Goal: Task Accomplishment & Management: Manage account settings

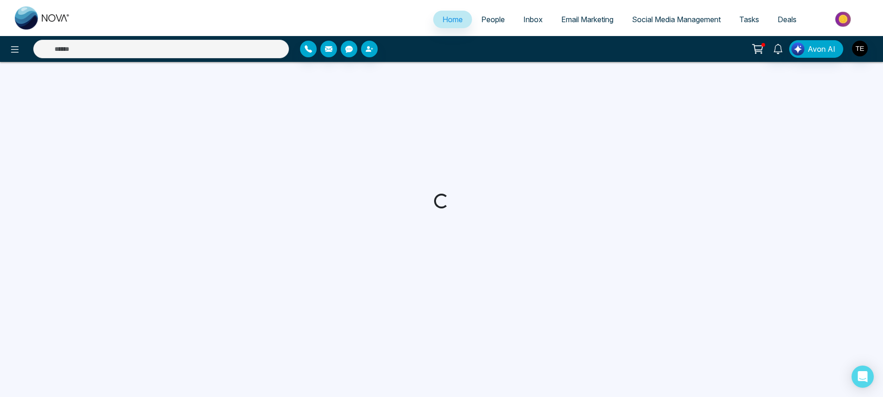
select select "*"
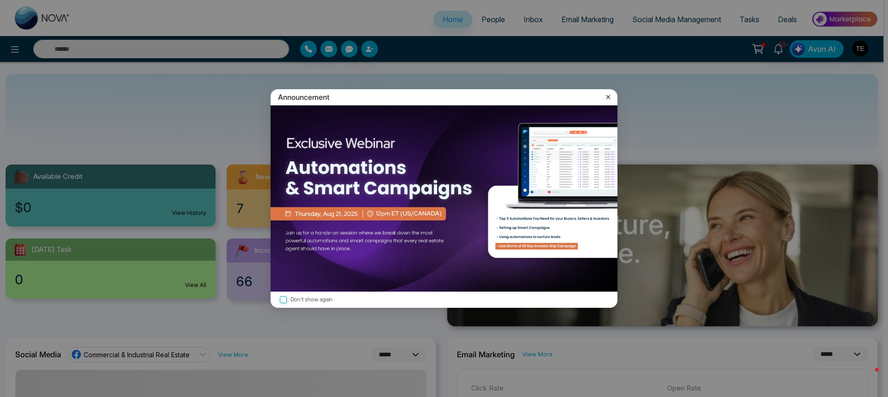
click at [609, 97] on icon at bounding box center [608, 97] width 9 height 9
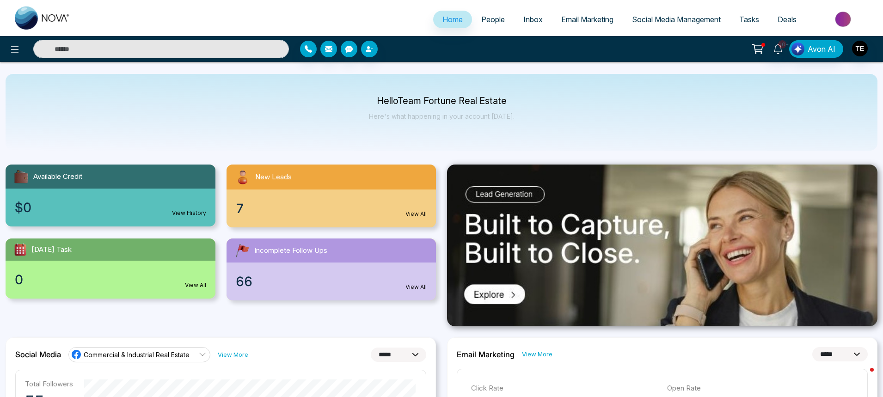
click at [491, 21] on span "People" at bounding box center [493, 19] width 24 height 9
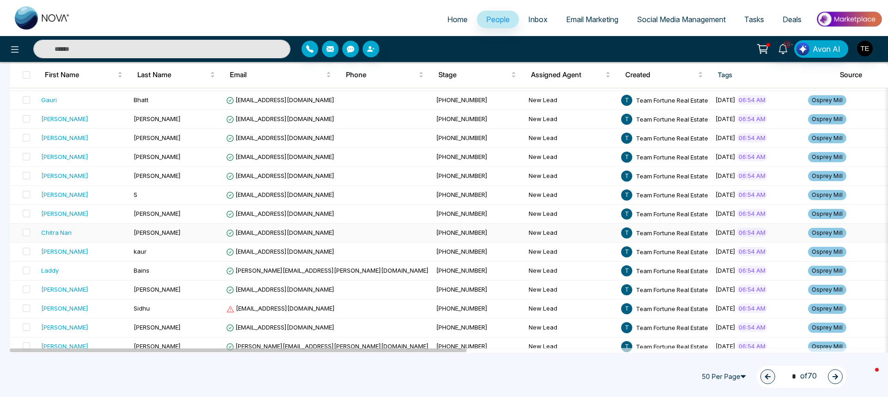
scroll to position [787, 0]
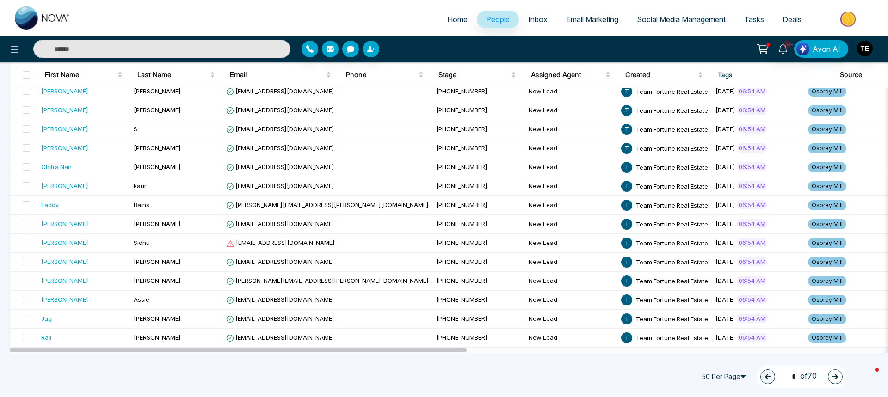
click at [146, 52] on input "text" at bounding box center [161, 49] width 257 height 19
type input "*"
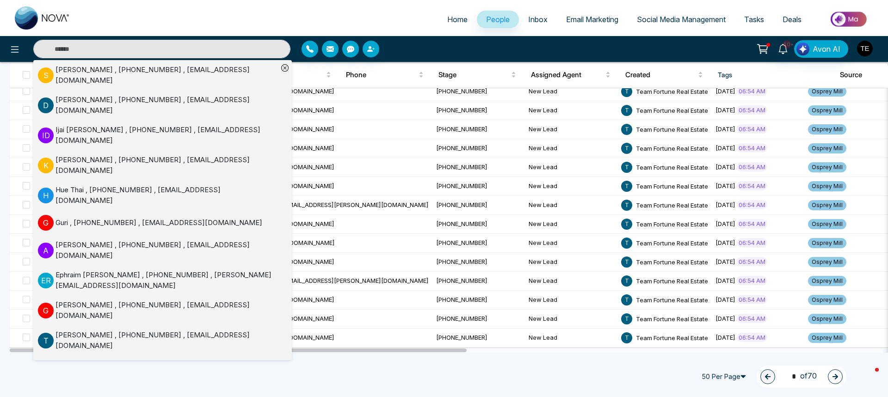
click at [865, 49] on img "button" at bounding box center [865, 49] width 16 height 16
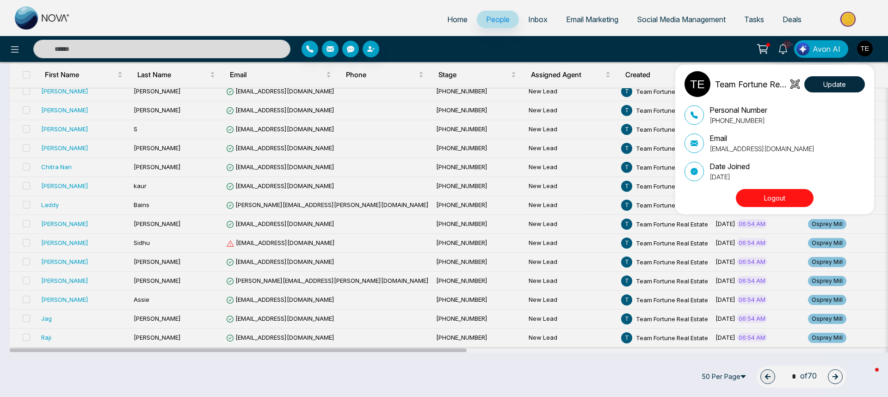
click at [730, 7] on div "Team Fortune Real Estate Update Personal Number [PHONE_NUMBER] Email [EMAIL_ADD…" at bounding box center [444, 198] width 888 height 397
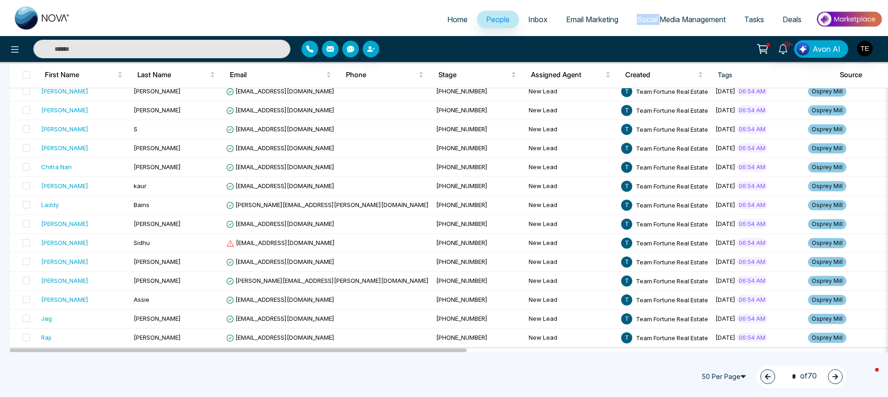
click at [730, 7] on div "Home People Inbox Email Marketing Social Media Management Tasks Deals" at bounding box center [444, 18] width 888 height 36
click at [765, 46] on icon at bounding box center [762, 49] width 13 height 13
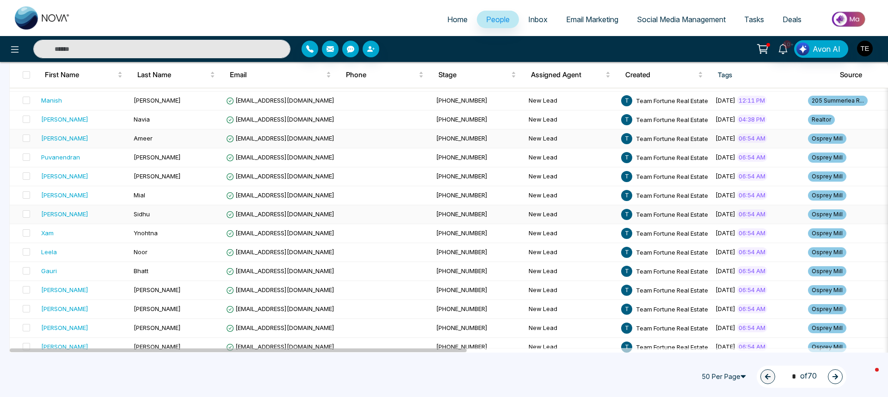
scroll to position [601, 0]
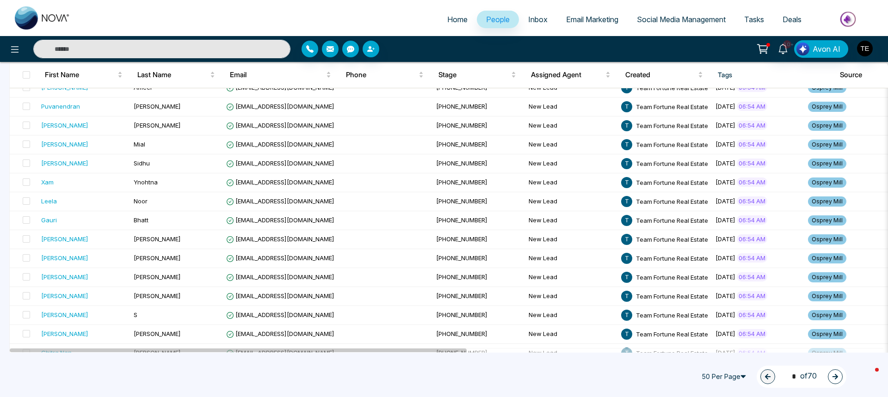
click at [722, 74] on th "Tags" at bounding box center [771, 75] width 122 height 26
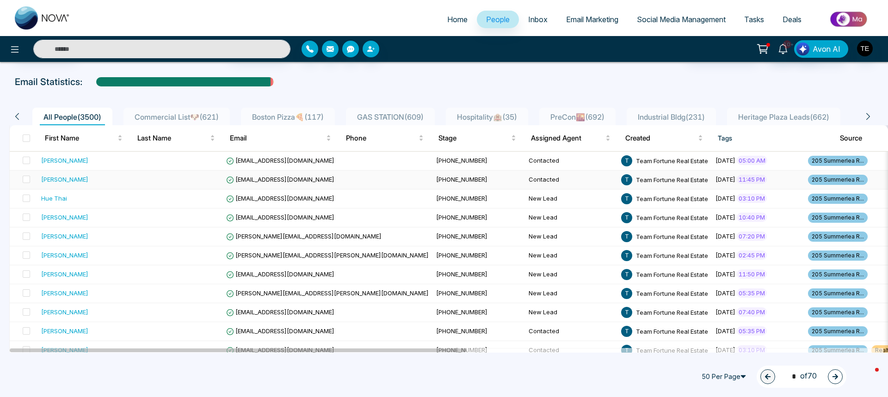
scroll to position [0, 0]
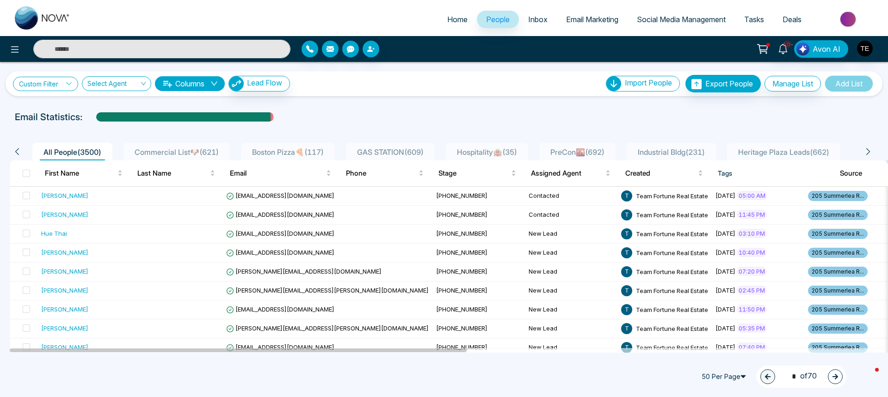
click at [48, 82] on link "Custom Filter" at bounding box center [45, 84] width 65 height 14
click at [52, 104] on select "**********" at bounding box center [67, 107] width 93 height 18
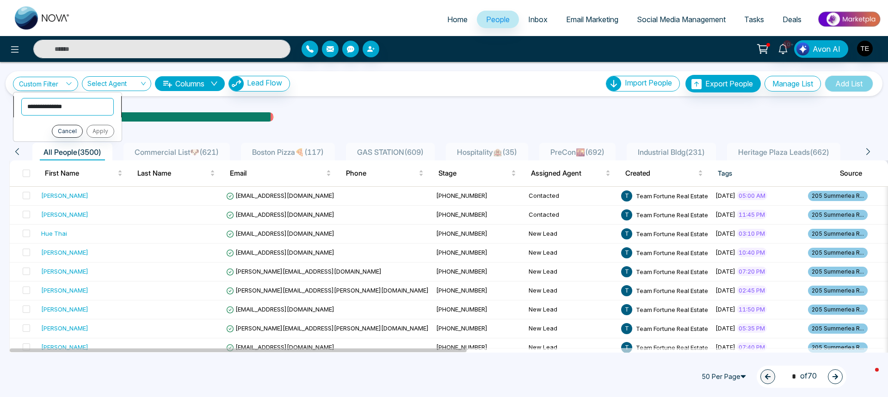
select select "****"
click at [21, 98] on select "**********" at bounding box center [67, 107] width 93 height 18
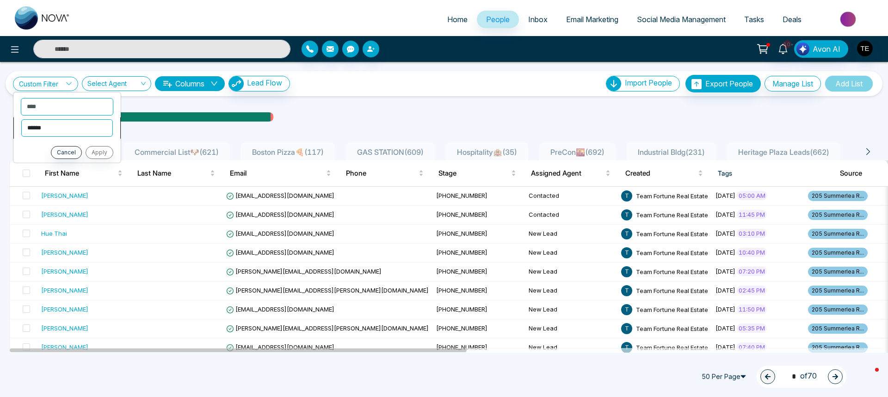
click at [35, 124] on select "**********" at bounding box center [67, 128] width 92 height 18
select select "*******"
click at [21, 119] on select "**********" at bounding box center [67, 128] width 92 height 18
click at [37, 147] on select "**********" at bounding box center [67, 148] width 93 height 18
select select "**********"
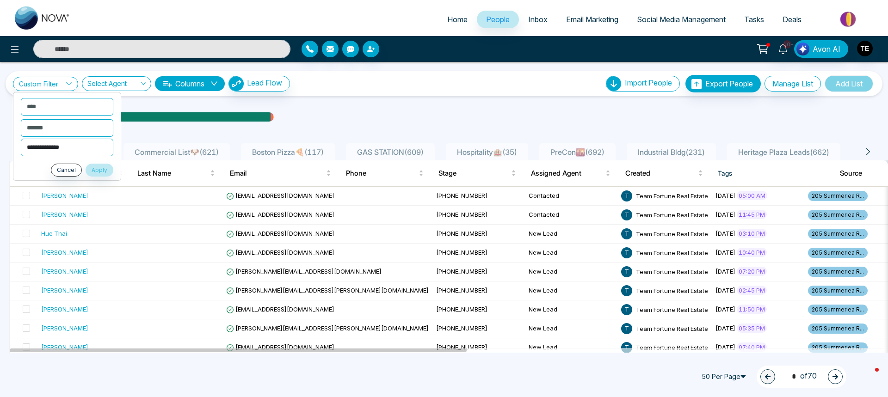
click at [21, 139] on select "**********" at bounding box center [67, 148] width 93 height 18
click at [100, 168] on button "Apply" at bounding box center [100, 170] width 28 height 13
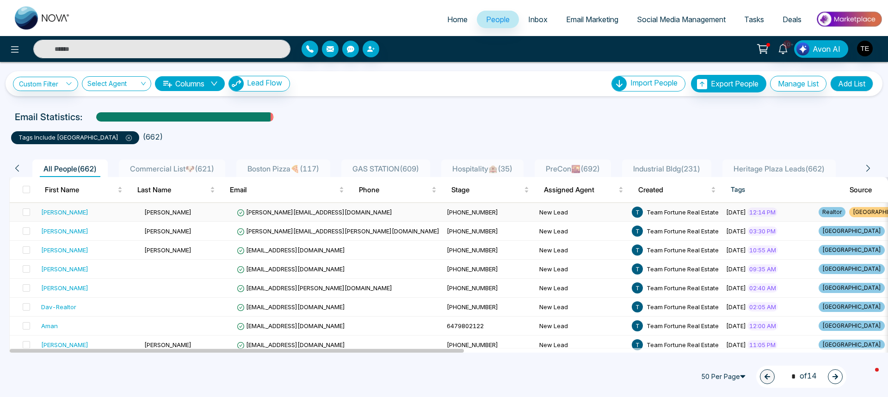
click at [53, 213] on div "[PERSON_NAME]" at bounding box center [64, 212] width 47 height 9
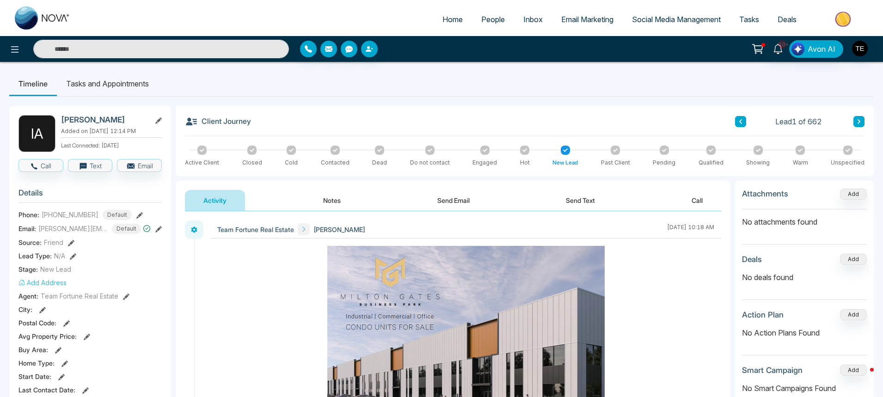
click at [328, 200] on button "Notes" at bounding box center [332, 200] width 55 height 21
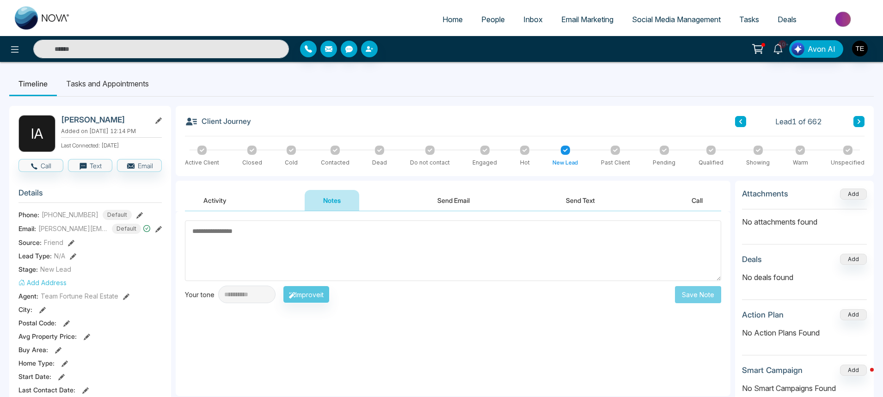
click at [861, 122] on icon at bounding box center [859, 122] width 5 height 6
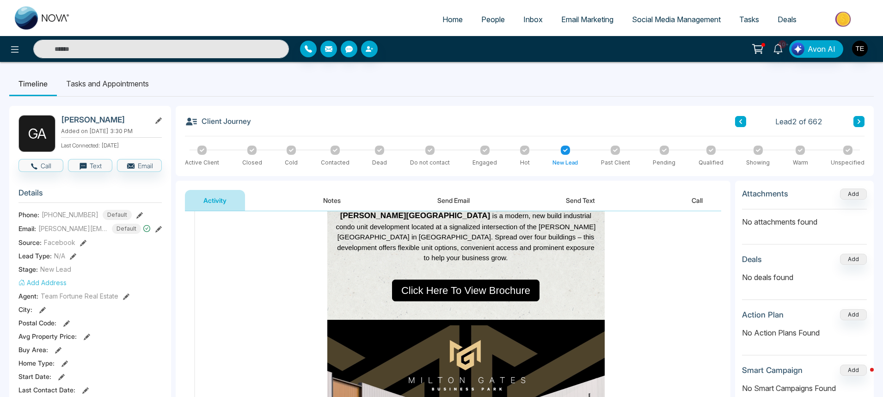
click at [740, 120] on icon at bounding box center [741, 122] width 5 height 6
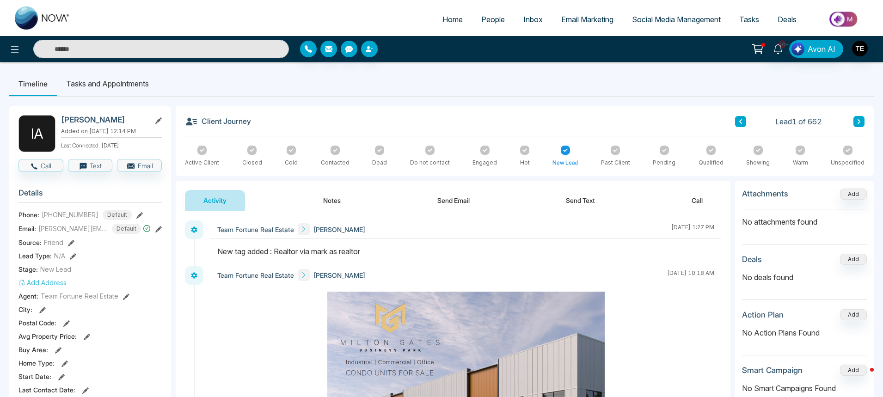
click at [859, 123] on icon at bounding box center [859, 121] width 3 height 5
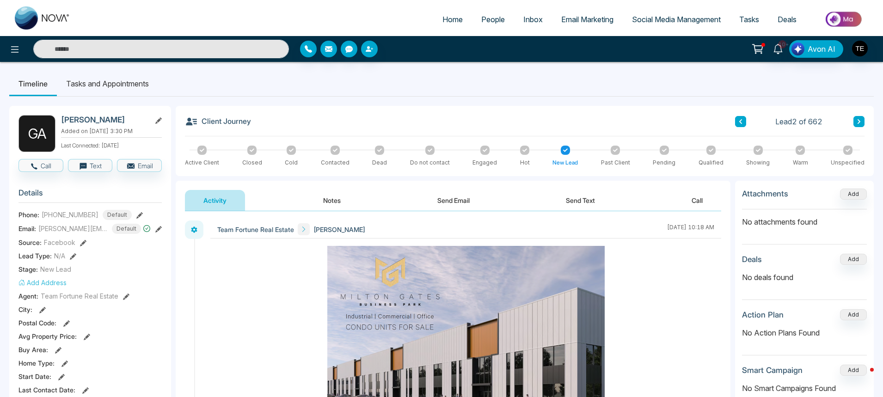
click at [858, 121] on icon at bounding box center [859, 122] width 5 height 6
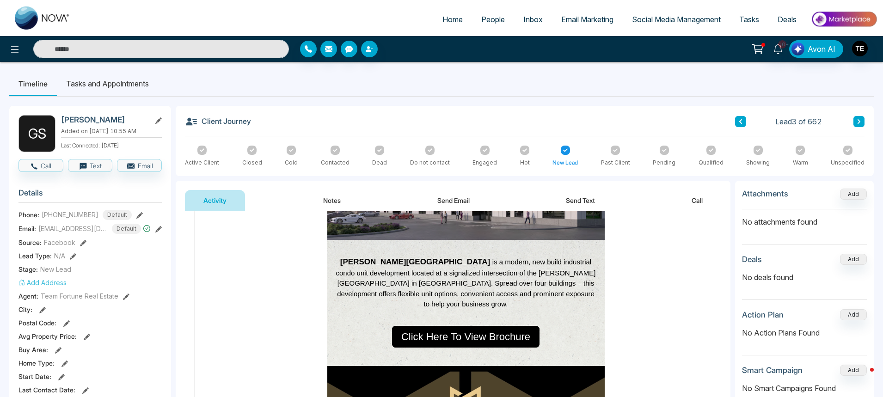
click at [860, 121] on icon at bounding box center [859, 122] width 5 height 6
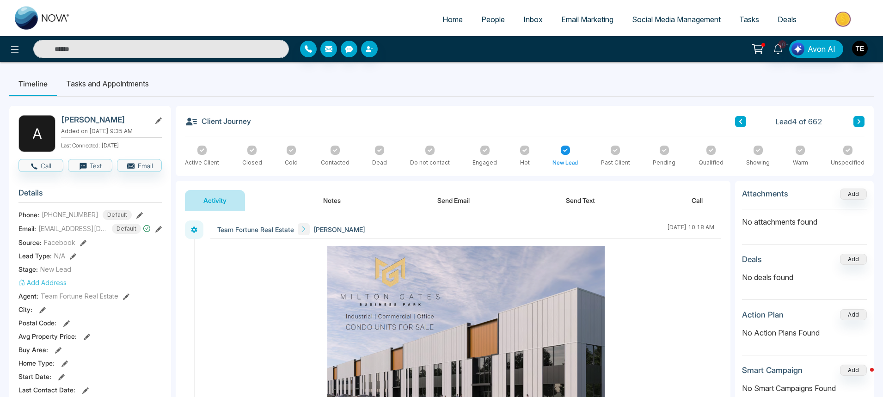
click at [859, 120] on icon at bounding box center [859, 121] width 3 height 5
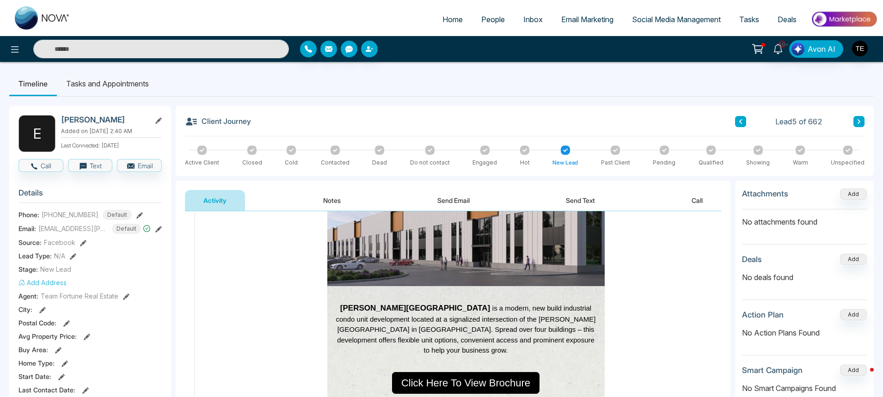
click at [859, 122] on icon at bounding box center [859, 122] width 5 height 6
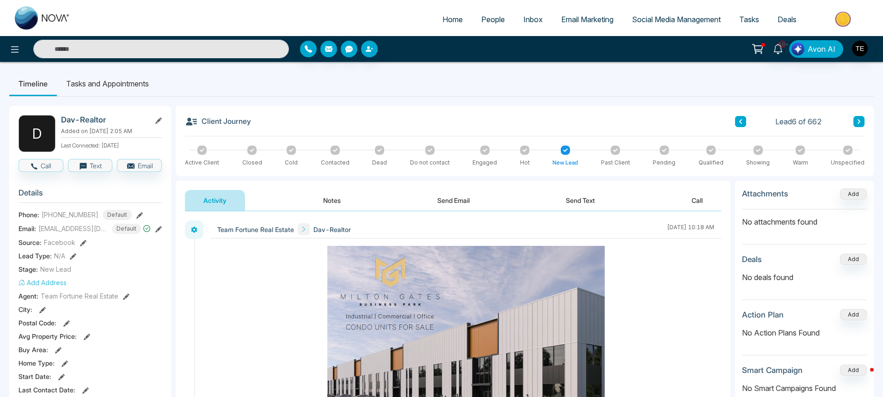
click at [857, 119] on icon at bounding box center [859, 122] width 5 height 6
click at [338, 200] on button "Notes" at bounding box center [332, 200] width 55 height 21
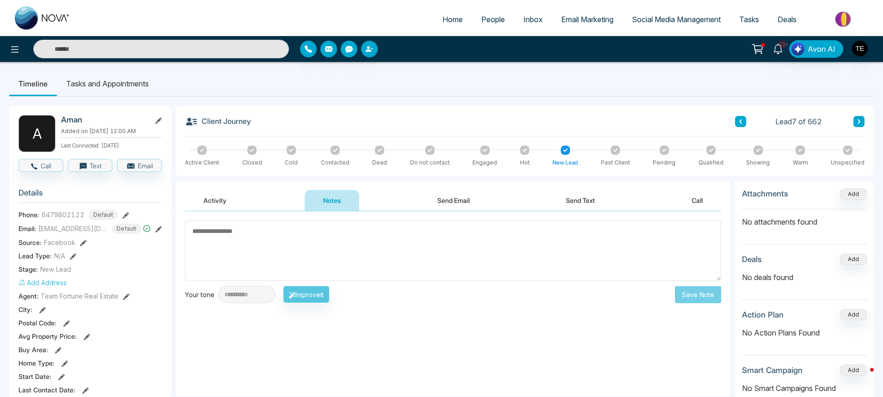
click at [861, 122] on icon at bounding box center [859, 122] width 5 height 6
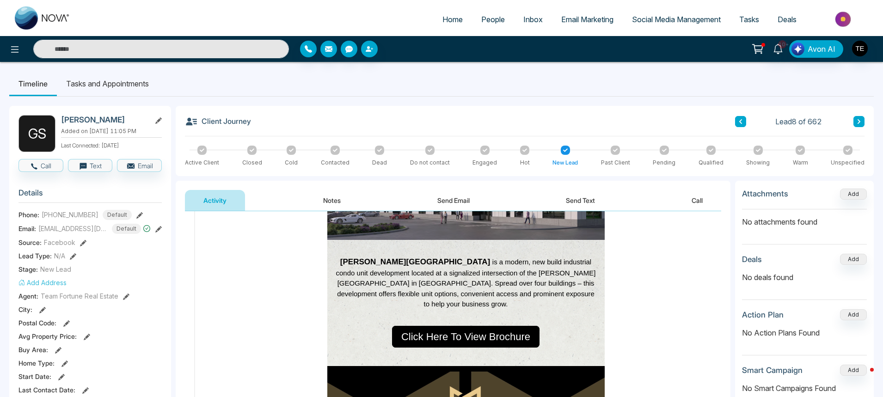
click at [741, 124] on button at bounding box center [740, 121] width 11 height 11
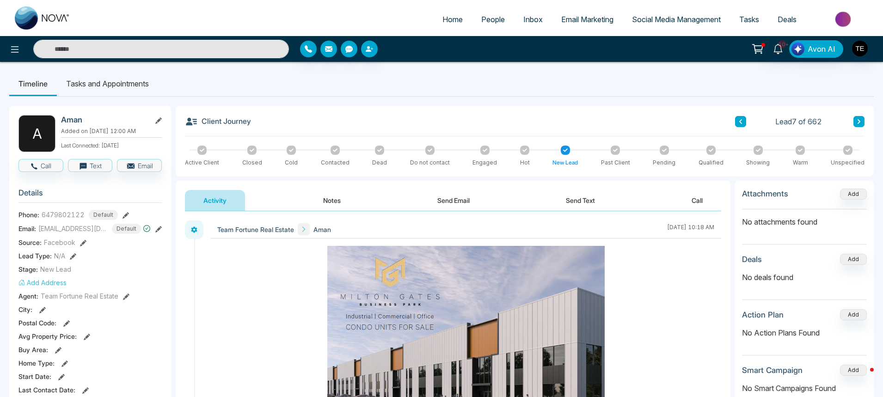
click at [328, 200] on button "Notes" at bounding box center [332, 200] width 55 height 21
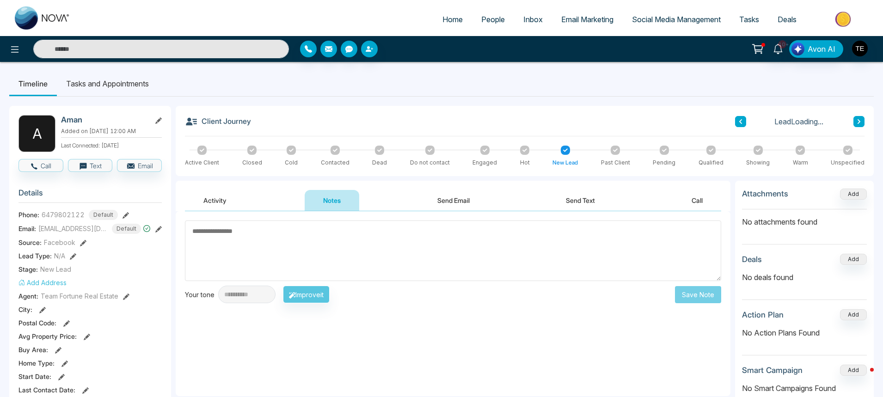
click at [246, 233] on textarea at bounding box center [453, 251] width 537 height 61
type textarea "*"
click at [233, 231] on textarea "**********" at bounding box center [453, 251] width 537 height 61
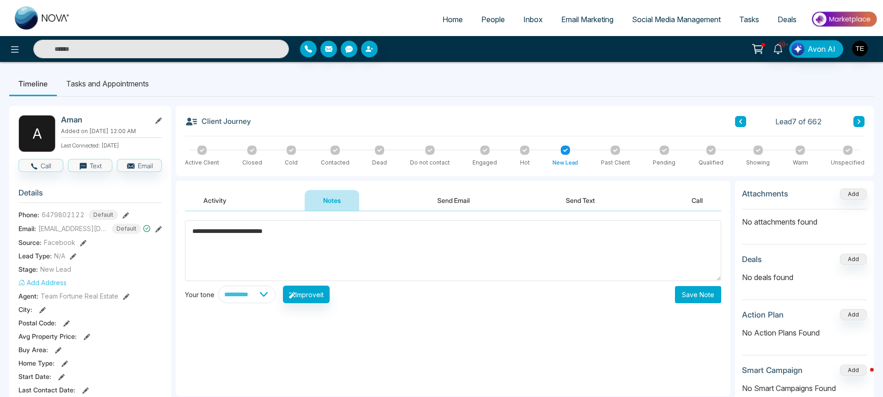
type textarea "**********"
click at [711, 291] on button "Save Note" at bounding box center [698, 294] width 46 height 17
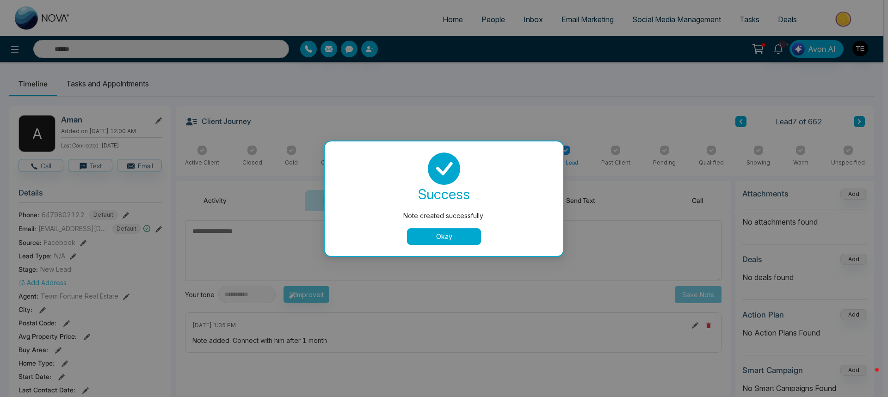
click at [457, 235] on button "Okay" at bounding box center [444, 236] width 74 height 17
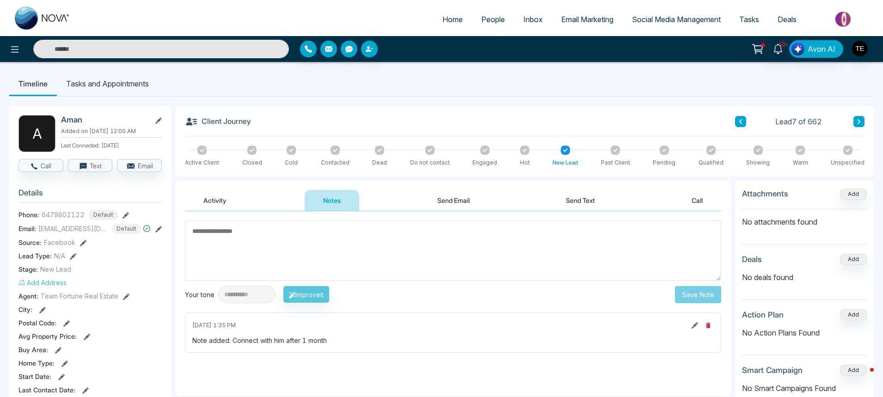
click at [858, 120] on icon at bounding box center [859, 122] width 5 height 6
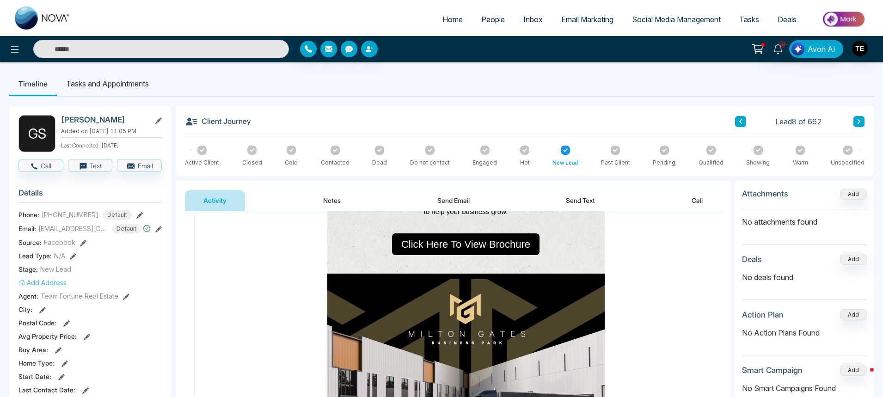
click at [331, 199] on button "Notes" at bounding box center [332, 200] width 55 height 21
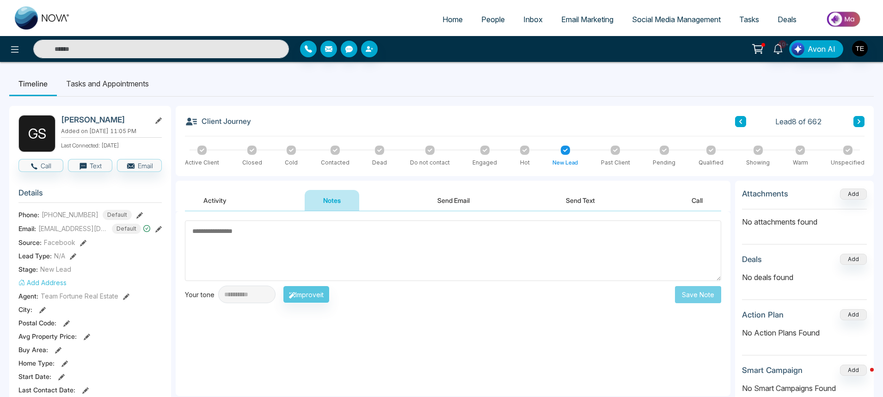
click at [239, 236] on textarea at bounding box center [453, 251] width 537 height 61
type textarea "*"
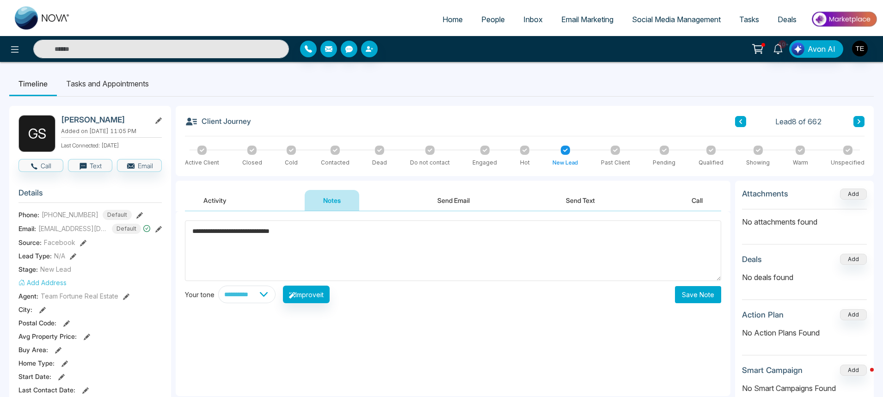
click at [265, 230] on textarea "**********" at bounding box center [453, 251] width 537 height 61
type textarea "**********"
click at [690, 299] on button "Save Note" at bounding box center [698, 294] width 46 height 17
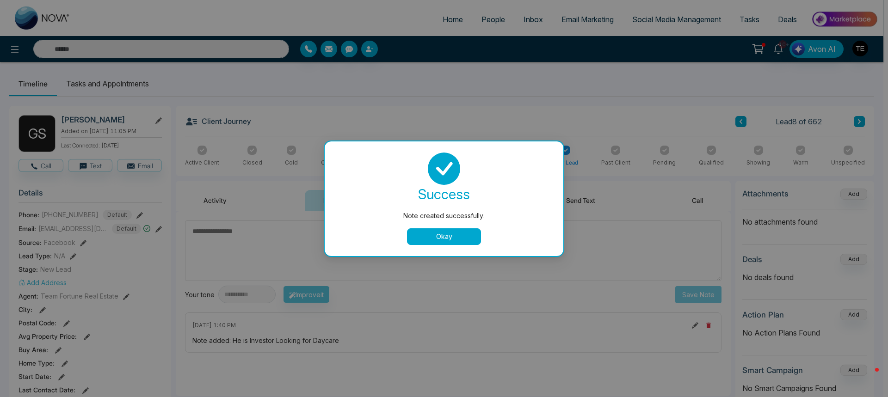
click at [467, 234] on button "Okay" at bounding box center [444, 236] width 74 height 17
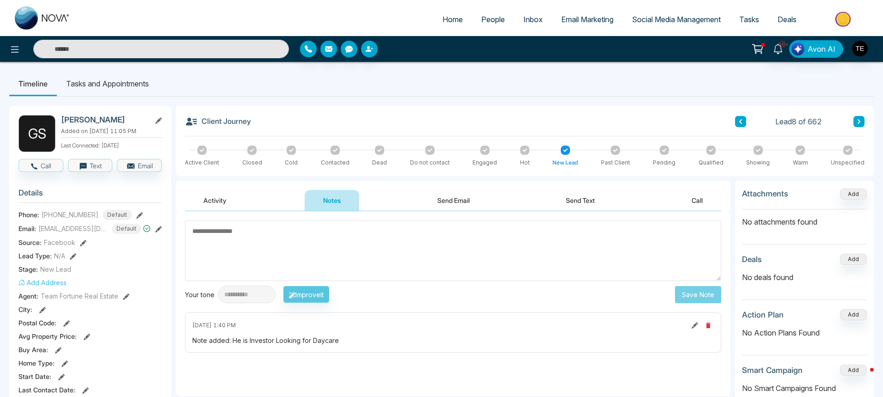
click at [858, 120] on icon at bounding box center [859, 122] width 5 height 6
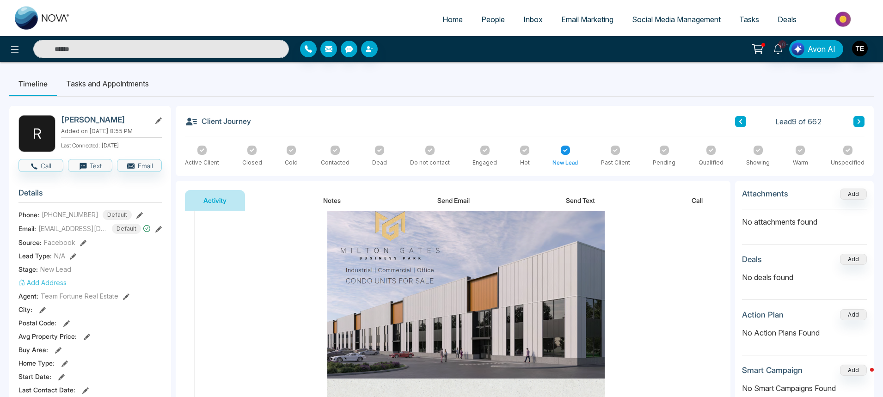
click at [860, 123] on icon at bounding box center [859, 121] width 3 height 5
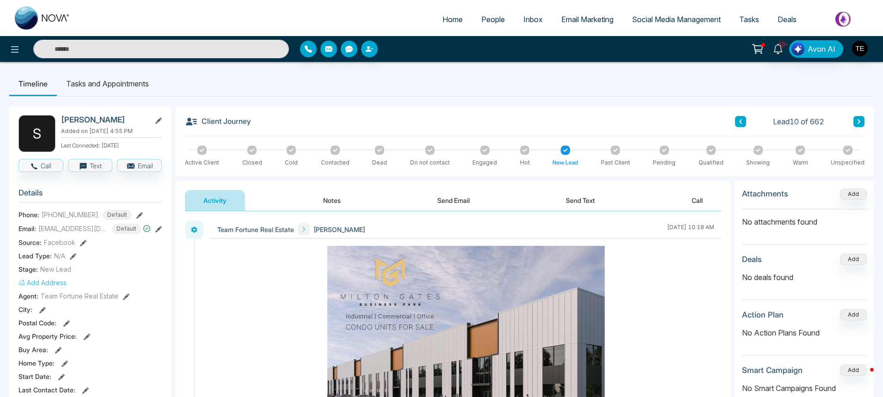
click at [327, 199] on button "Notes" at bounding box center [332, 200] width 55 height 21
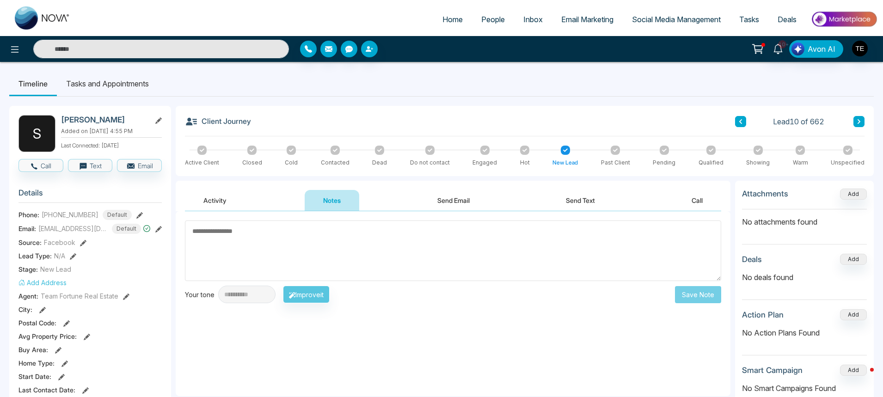
click at [860, 120] on icon at bounding box center [859, 122] width 5 height 6
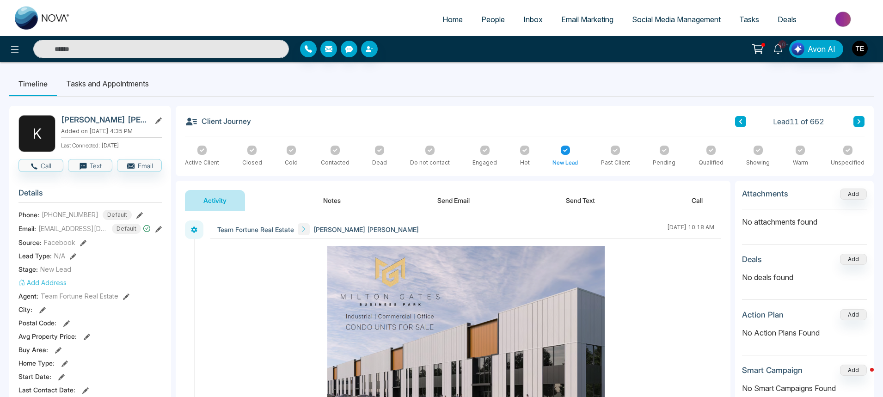
click at [858, 121] on icon at bounding box center [859, 122] width 5 height 6
click at [740, 123] on icon at bounding box center [741, 122] width 5 height 6
click at [858, 120] on icon at bounding box center [859, 122] width 5 height 6
click at [741, 123] on icon at bounding box center [741, 121] width 3 height 5
click at [859, 121] on icon at bounding box center [859, 122] width 5 height 6
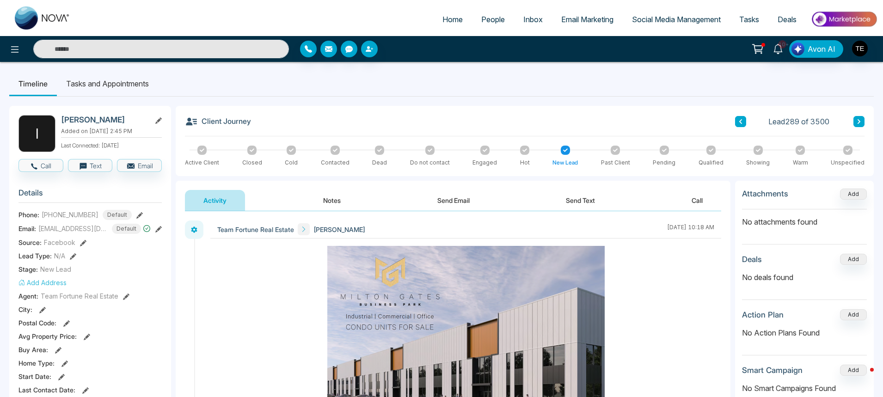
click at [332, 198] on button "Notes" at bounding box center [332, 200] width 55 height 21
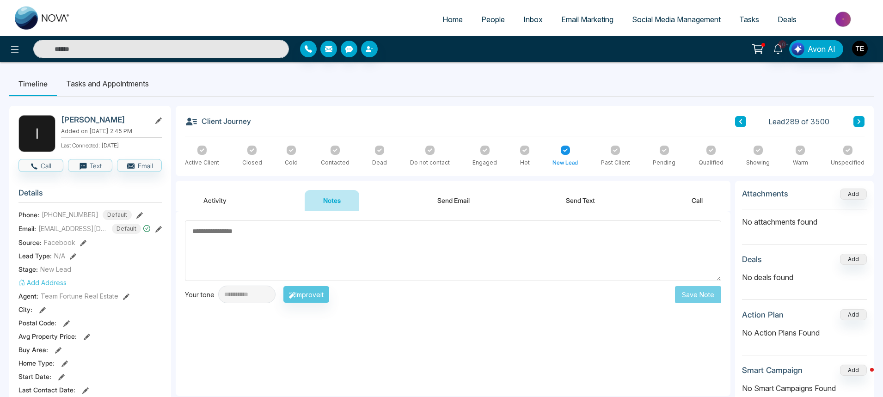
click at [207, 237] on textarea at bounding box center [453, 251] width 537 height 61
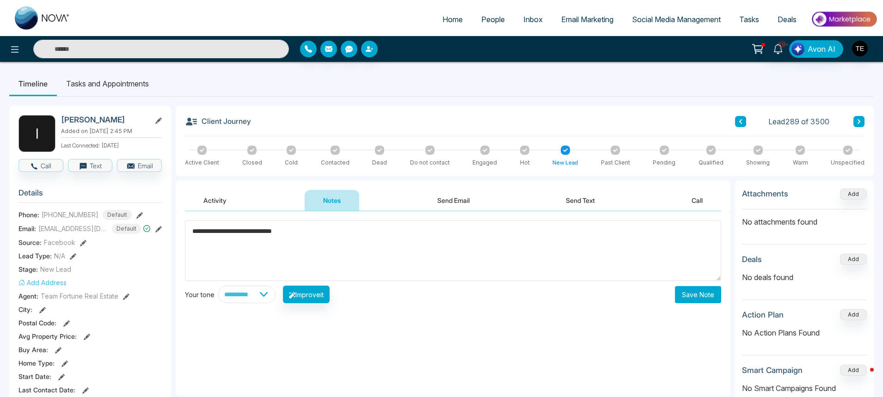
type textarea "**********"
click at [697, 291] on button "Save Note" at bounding box center [698, 294] width 46 height 17
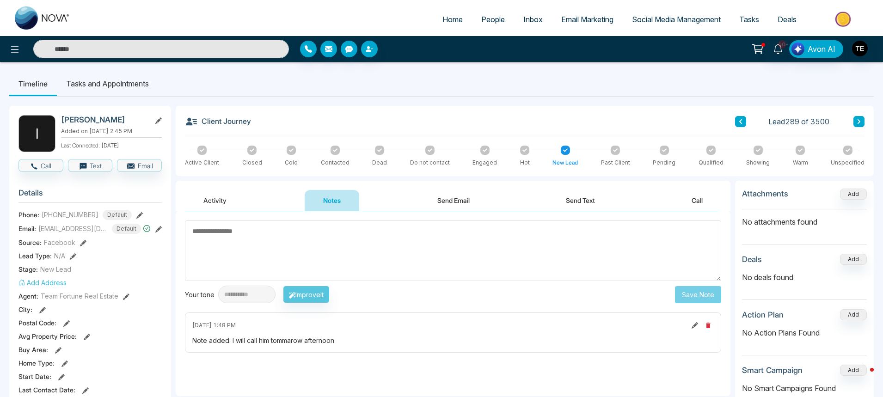
click at [860, 123] on icon at bounding box center [859, 121] width 3 height 5
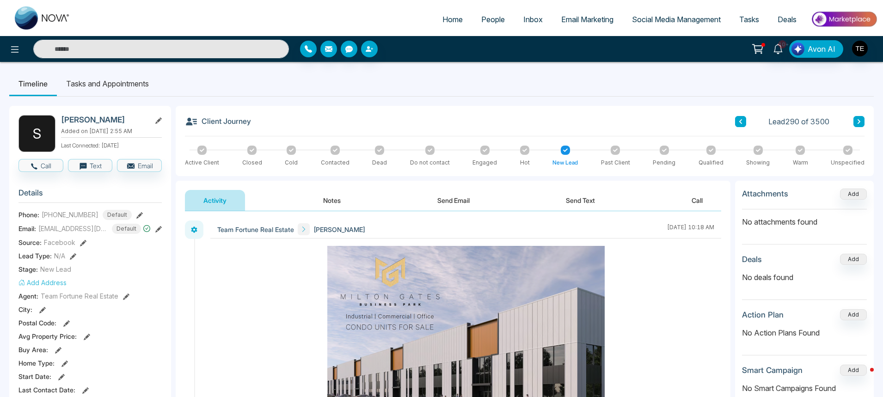
click at [333, 199] on button "Notes" at bounding box center [332, 200] width 55 height 21
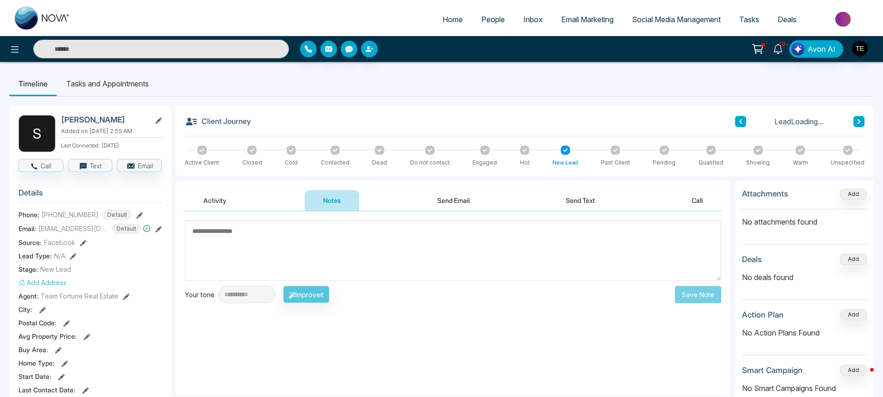
click at [326, 242] on textarea at bounding box center [453, 251] width 537 height 61
type textarea "**********"
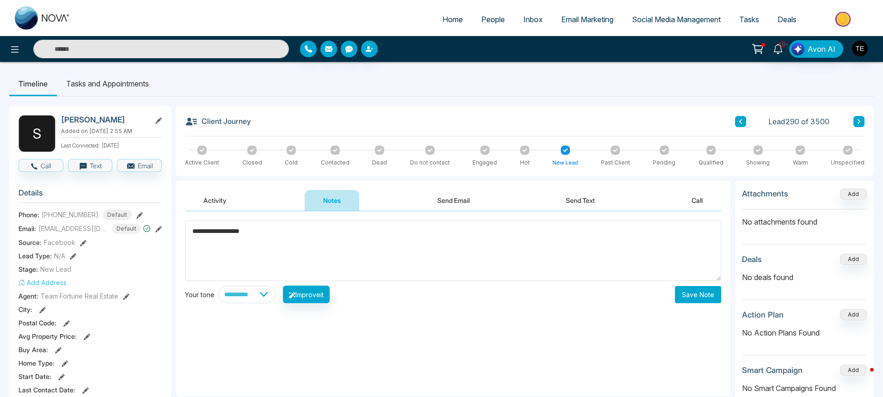
click at [698, 297] on button "Save Note" at bounding box center [698, 294] width 46 height 17
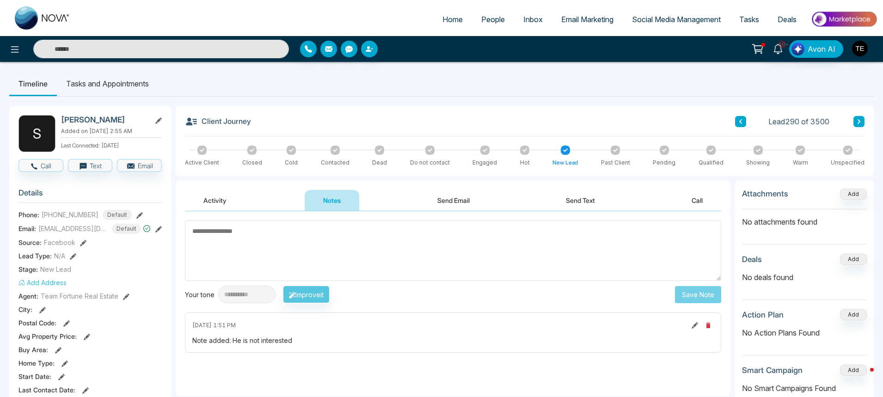
click at [858, 121] on icon at bounding box center [859, 122] width 5 height 6
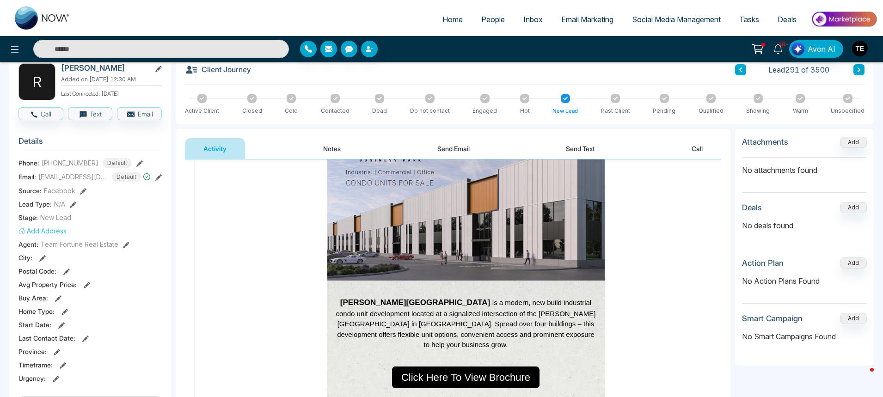
scroll to position [46, 0]
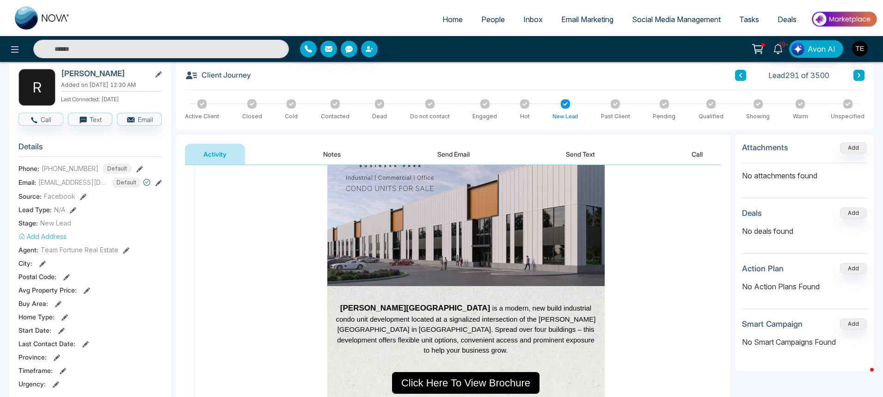
click at [858, 74] on icon at bounding box center [859, 76] width 5 height 6
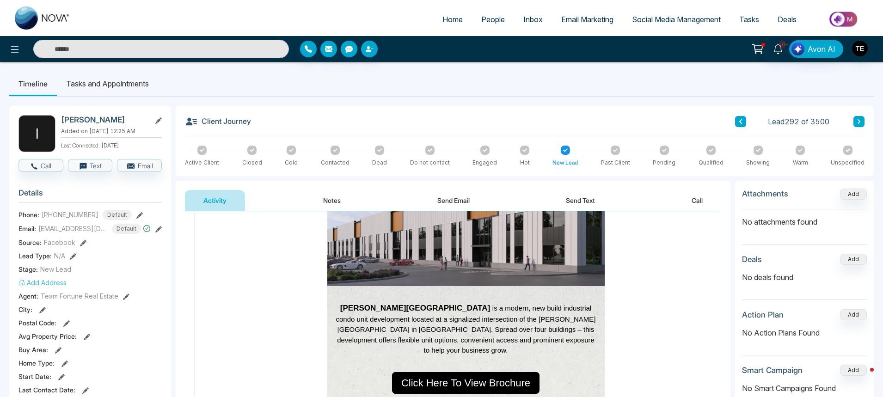
click at [332, 202] on button "Notes" at bounding box center [332, 200] width 55 height 21
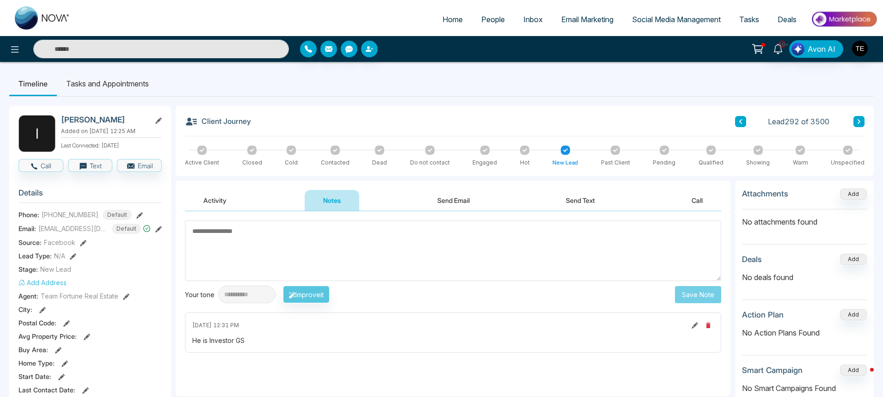
click at [740, 123] on icon at bounding box center [741, 122] width 5 height 6
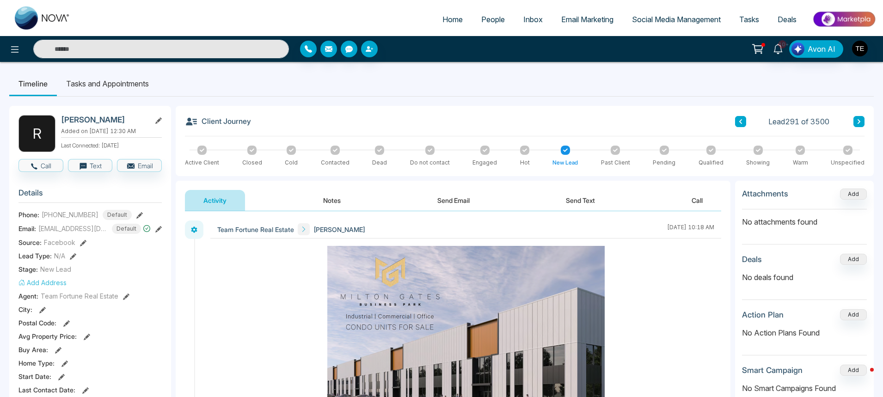
click at [741, 121] on icon at bounding box center [741, 121] width 3 height 5
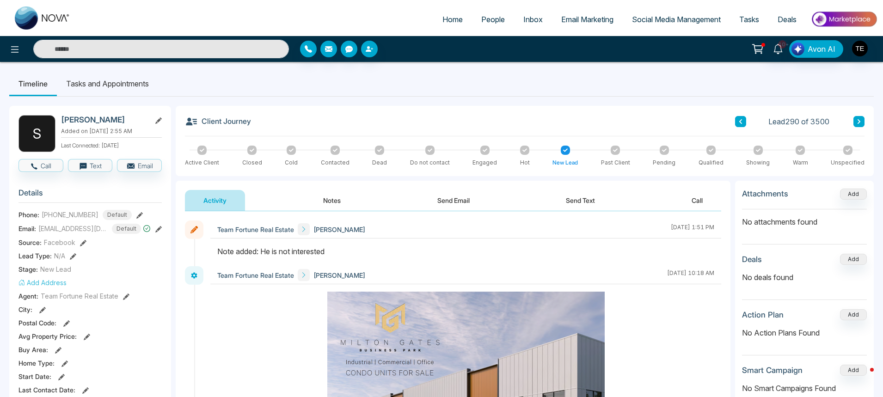
click at [335, 199] on button "Notes" at bounding box center [332, 200] width 55 height 21
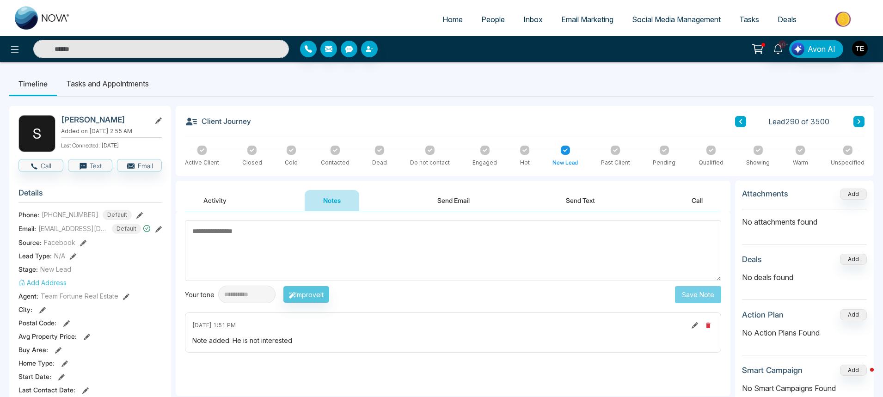
click at [236, 239] on textarea at bounding box center [453, 251] width 537 height 61
type textarea "**"
click at [690, 294] on button "Save Note" at bounding box center [698, 294] width 46 height 17
click at [857, 123] on button at bounding box center [859, 121] width 11 height 11
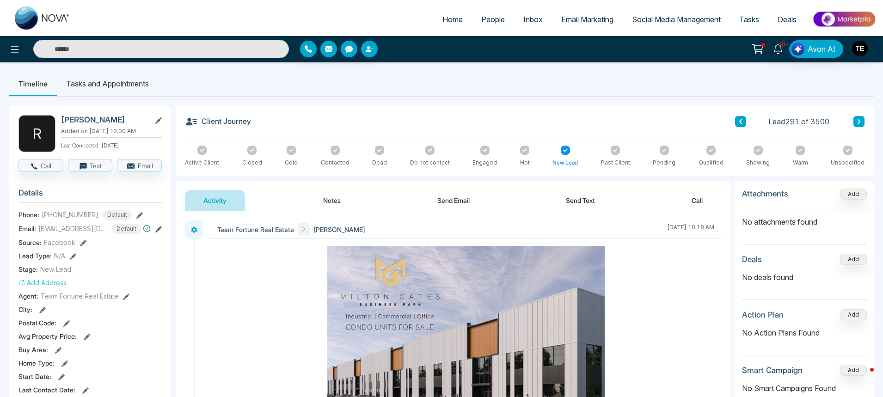
click at [858, 123] on icon at bounding box center [859, 122] width 5 height 6
click at [331, 198] on button "Notes" at bounding box center [332, 200] width 55 height 21
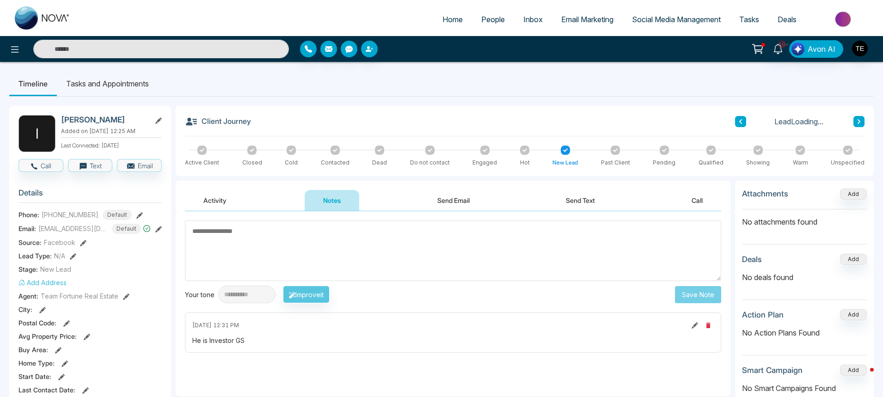
click at [267, 247] on textarea at bounding box center [453, 251] width 537 height 61
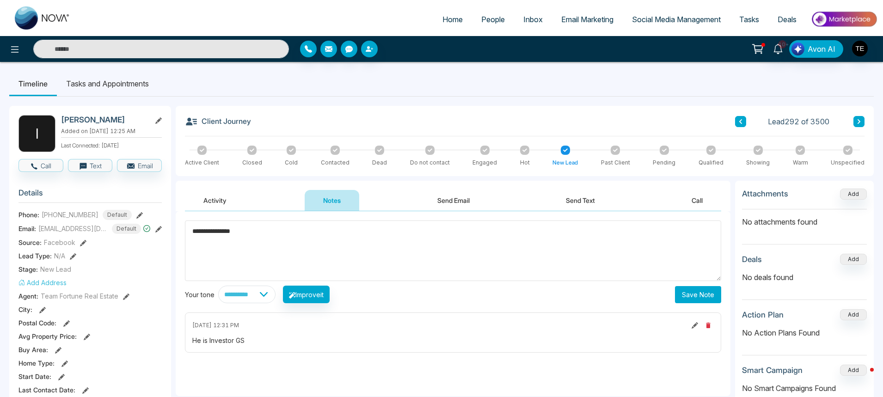
type textarea "**********"
click at [702, 296] on button "Save Note" at bounding box center [698, 294] width 46 height 17
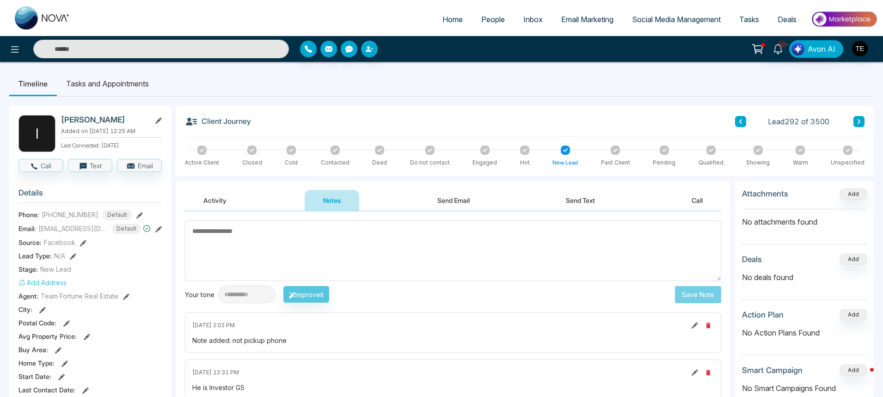
click at [859, 123] on icon at bounding box center [859, 121] width 3 height 5
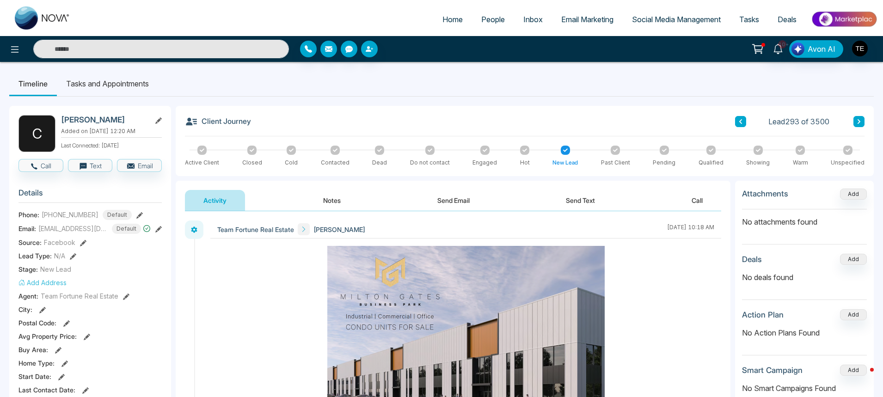
click at [859, 121] on icon at bounding box center [859, 121] width 3 height 5
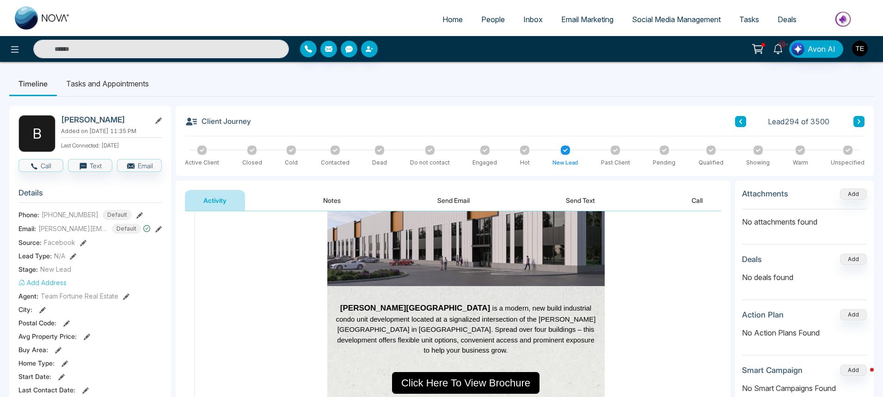
click at [333, 198] on button "Notes" at bounding box center [332, 200] width 55 height 21
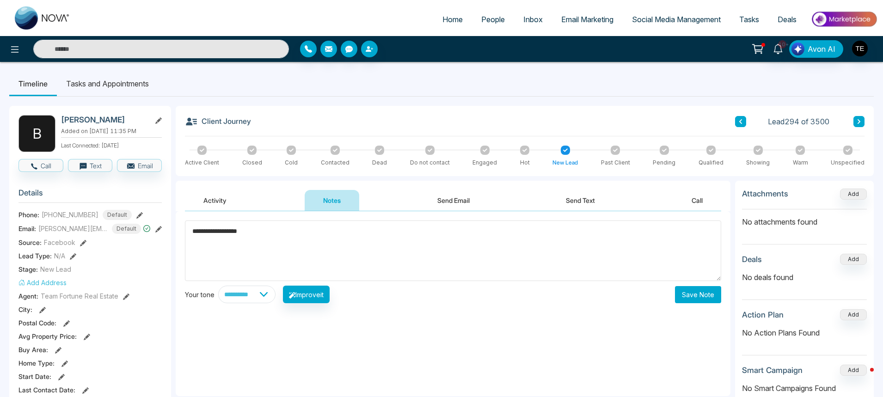
type textarea "**********"
click at [693, 296] on button "Save Note" at bounding box center [698, 294] width 46 height 17
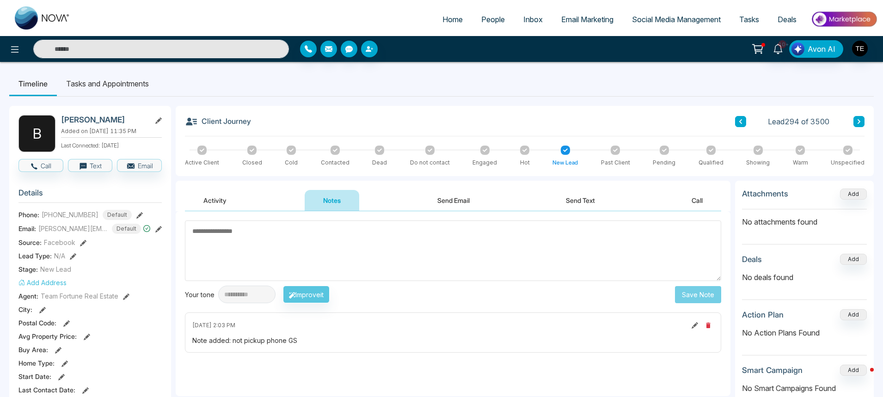
click at [857, 122] on icon at bounding box center [859, 122] width 5 height 6
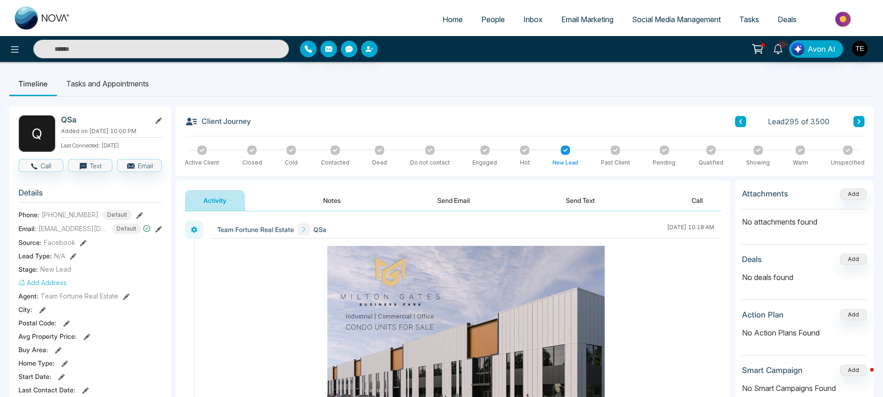
click at [859, 121] on icon at bounding box center [859, 122] width 5 height 6
click at [328, 200] on button "Notes" at bounding box center [332, 200] width 55 height 21
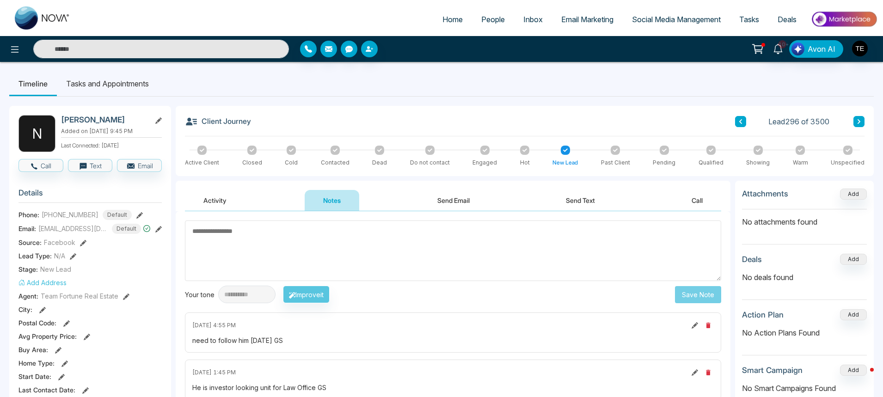
type textarea "*"
click at [230, 237] on textarea at bounding box center [453, 251] width 537 height 61
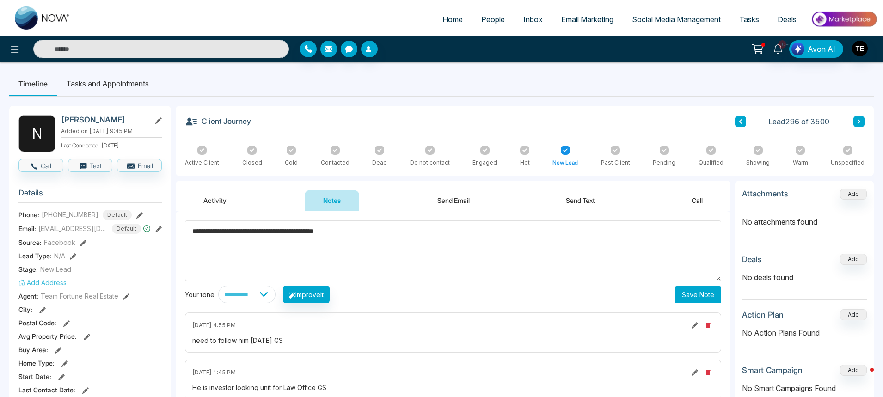
type textarea "**********"
click at [705, 295] on button "Save Note" at bounding box center [698, 294] width 46 height 17
